Goal: Task Accomplishment & Management: Manage account settings

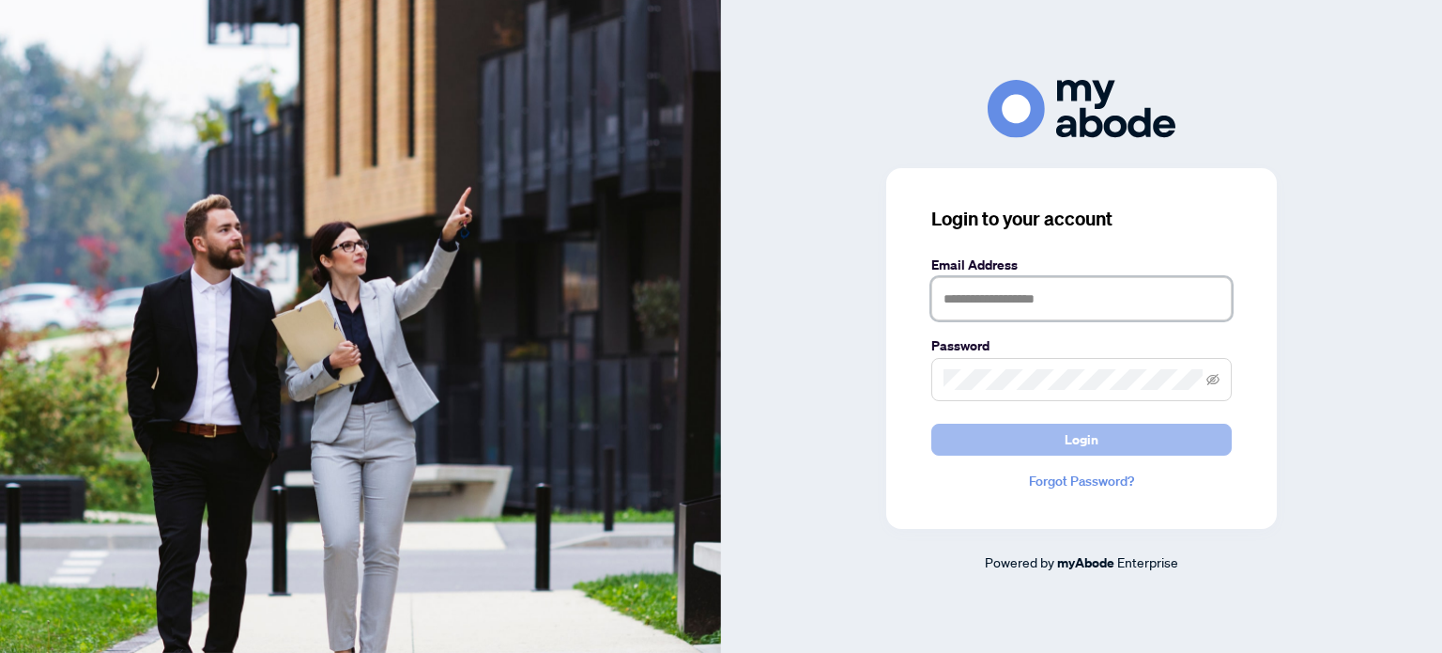
type input "**********"
click at [1085, 443] on span "Login" at bounding box center [1082, 439] width 34 height 30
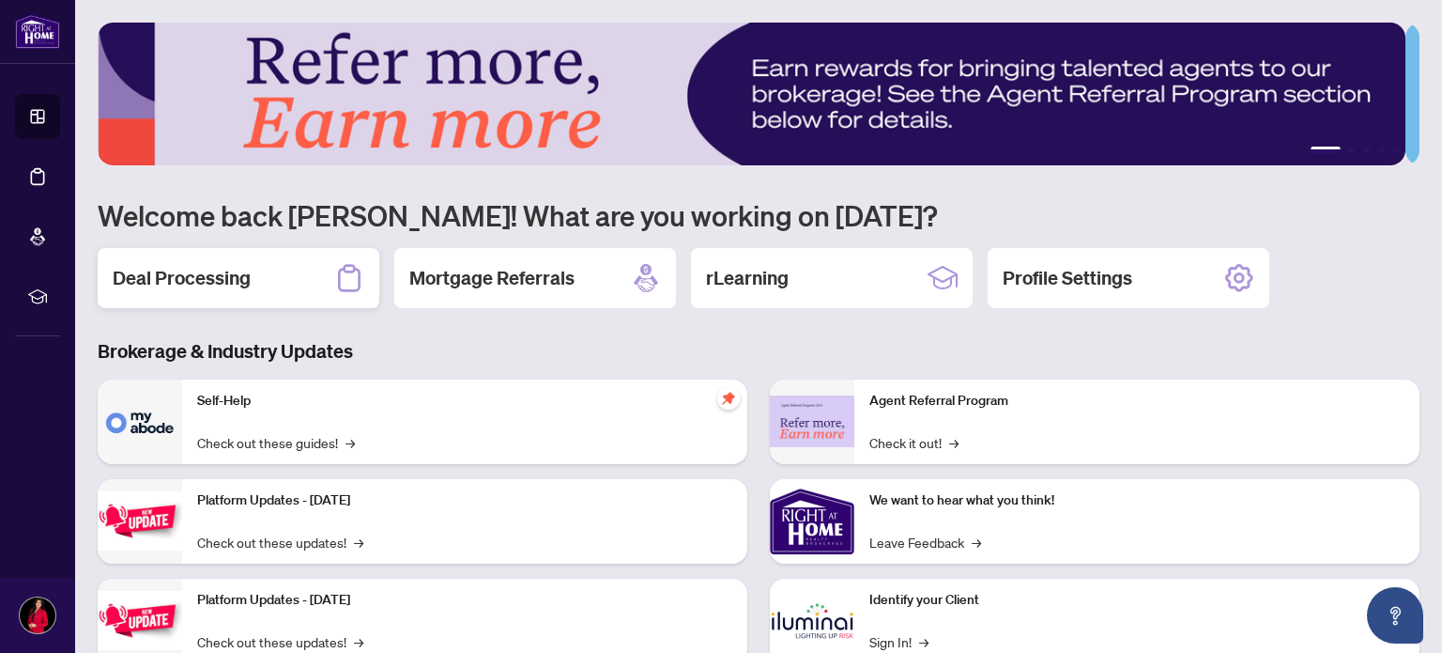
click at [164, 282] on h2 "Deal Processing" at bounding box center [182, 278] width 138 height 26
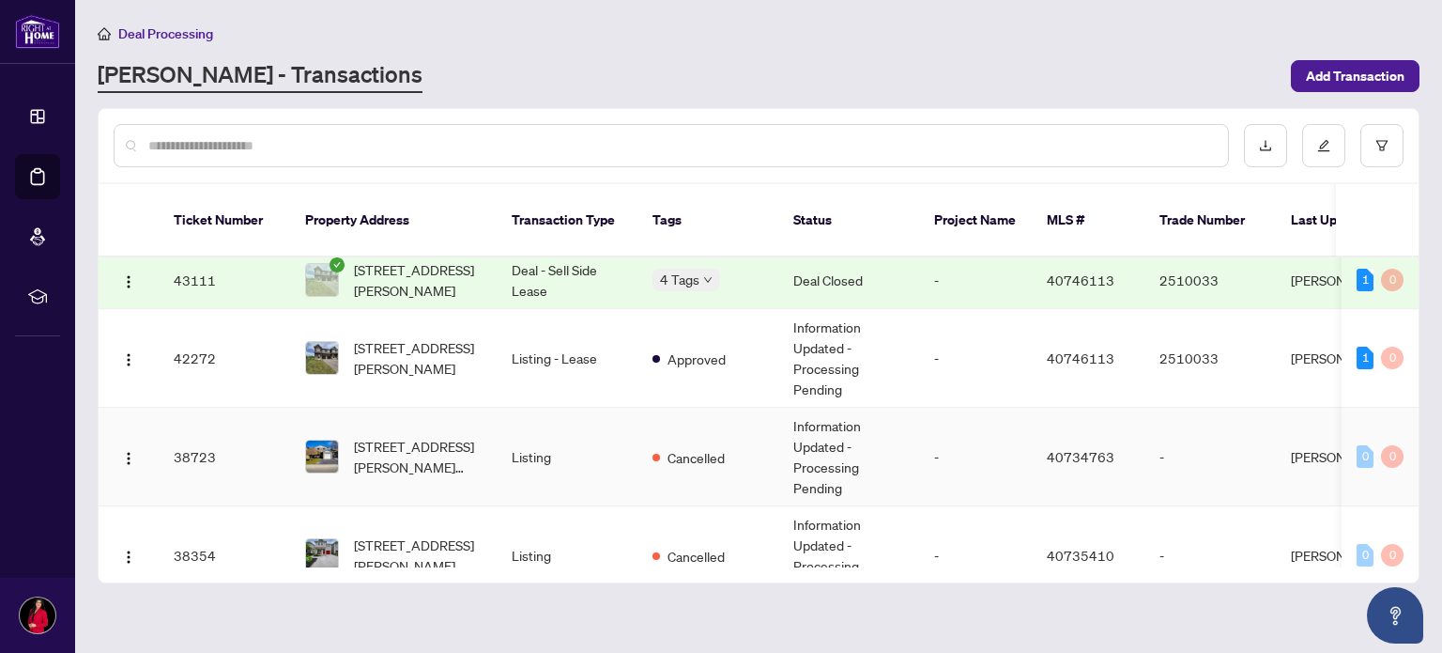
scroll to position [303, 0]
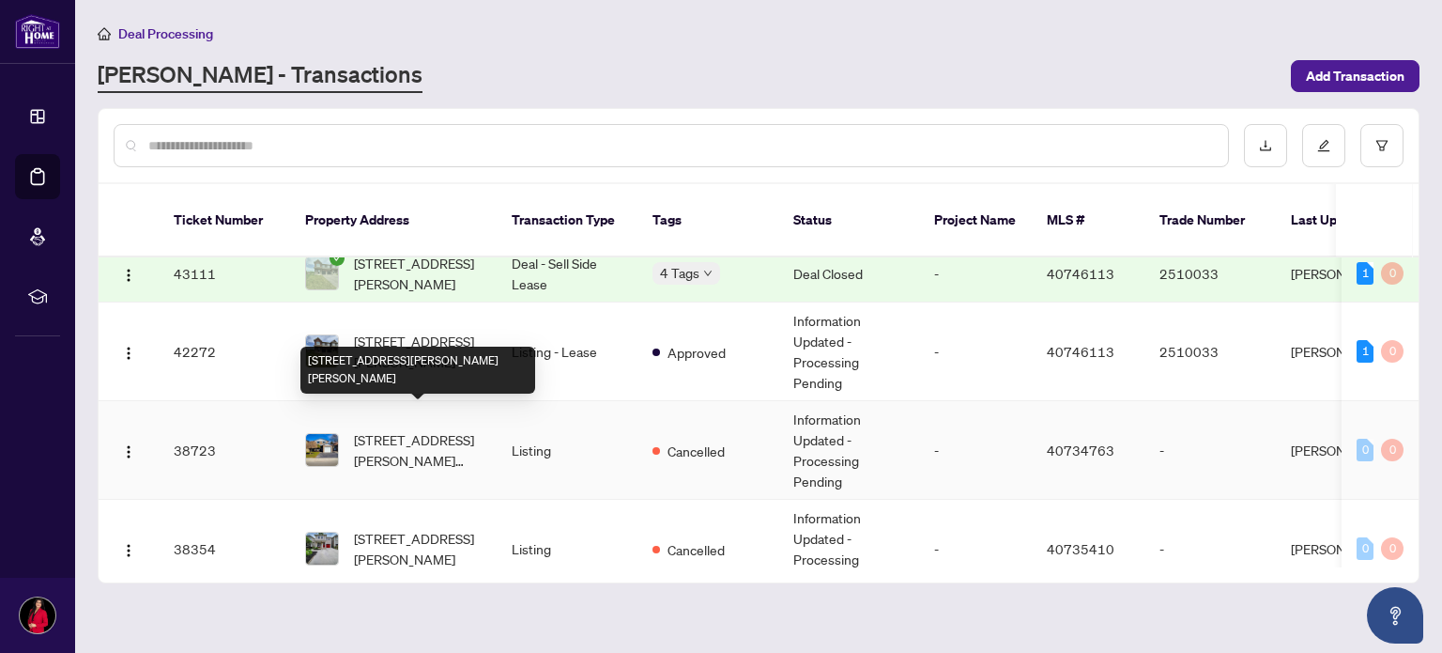
click at [423, 429] on span "[STREET_ADDRESS][PERSON_NAME][PERSON_NAME]" at bounding box center [418, 449] width 128 height 41
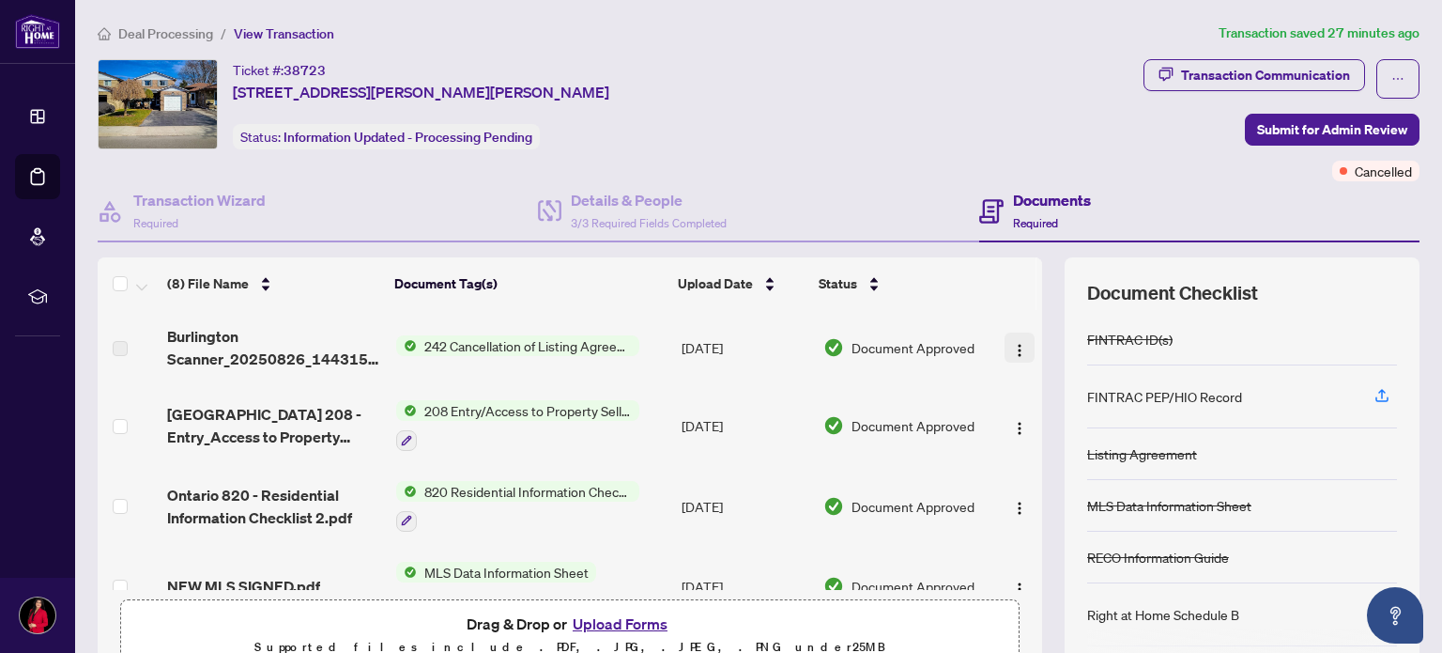
click at [1012, 350] on img "button" at bounding box center [1019, 350] width 15 height 15
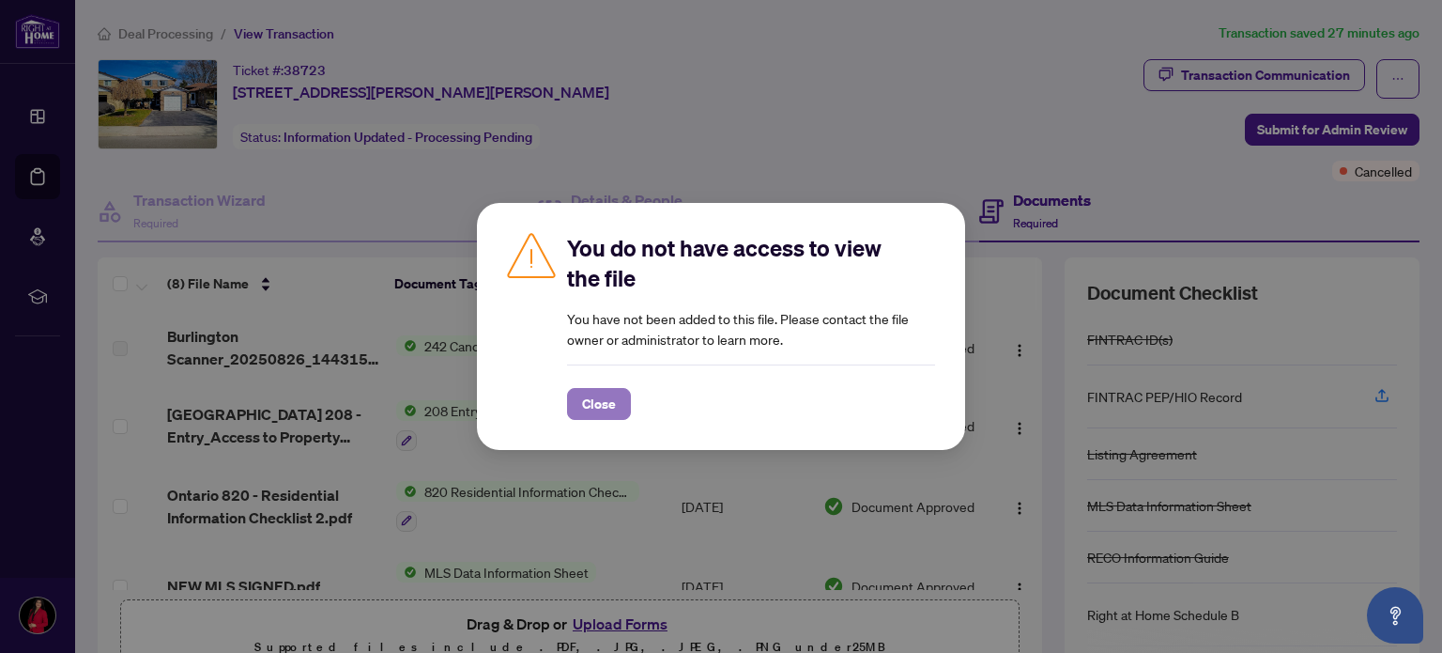
click at [589, 407] on span "Close" at bounding box center [599, 404] width 34 height 30
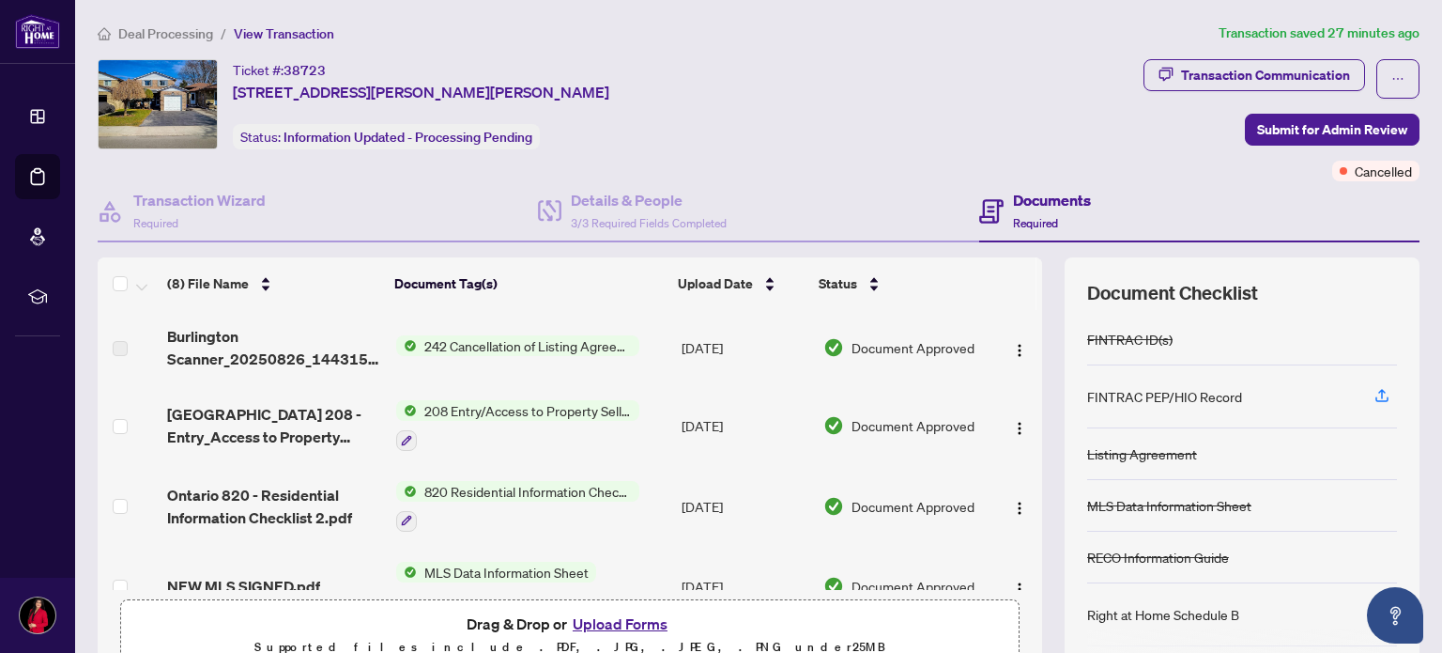
click at [534, 345] on span "242 Cancellation of Listing Agreement - Authority to Offer for Sale" at bounding box center [528, 345] width 223 height 21
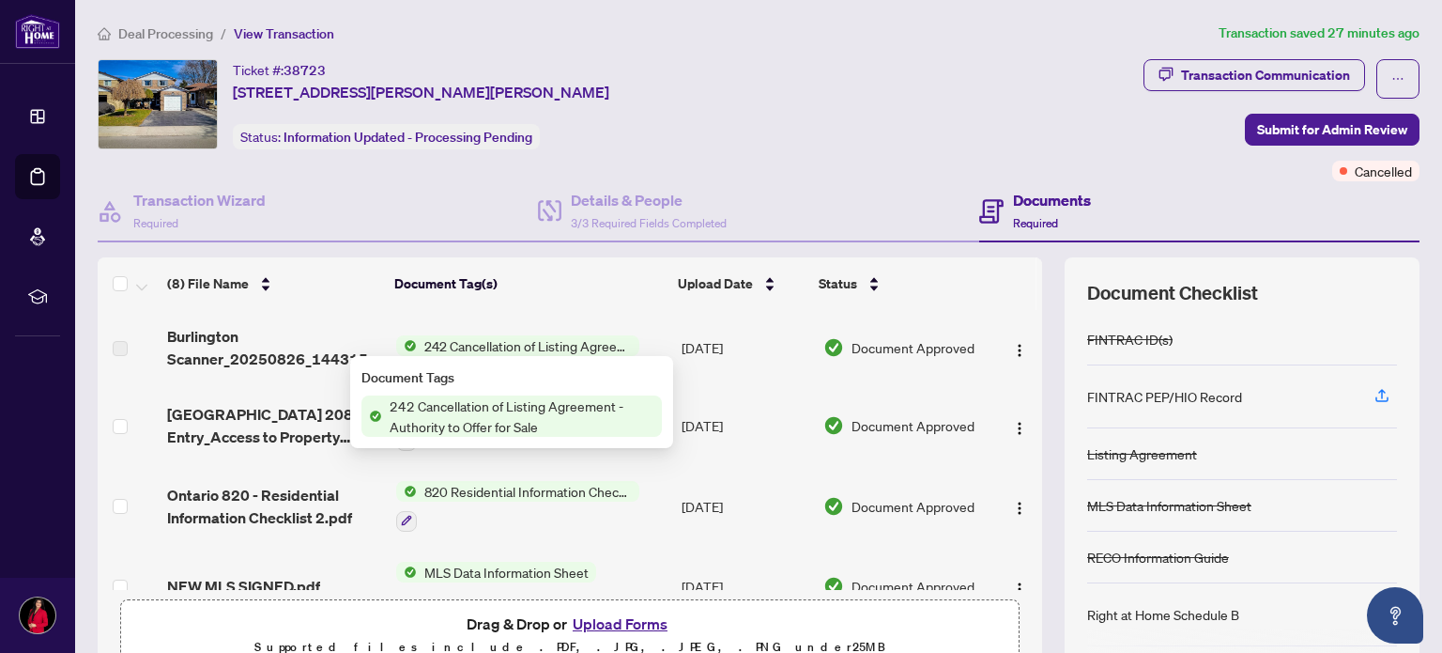
click at [507, 404] on span "242 Cancellation of Listing Agreement - Authority to Offer for Sale" at bounding box center [522, 415] width 280 height 41
